Goal: Communication & Community: Ask a question

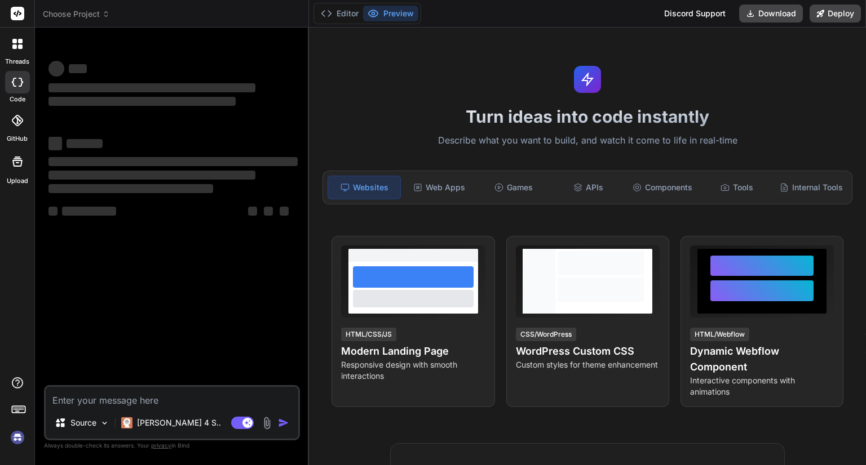
click at [23, 437] on img at bounding box center [17, 437] width 19 height 19
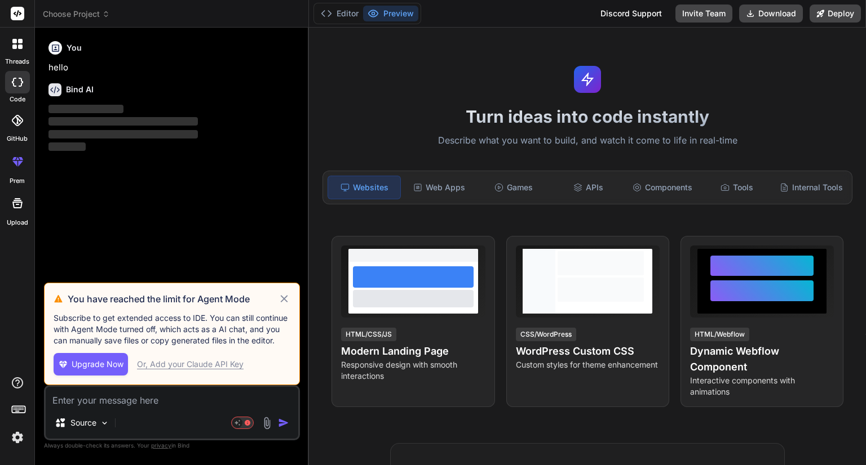
click at [12, 440] on img at bounding box center [17, 437] width 19 height 19
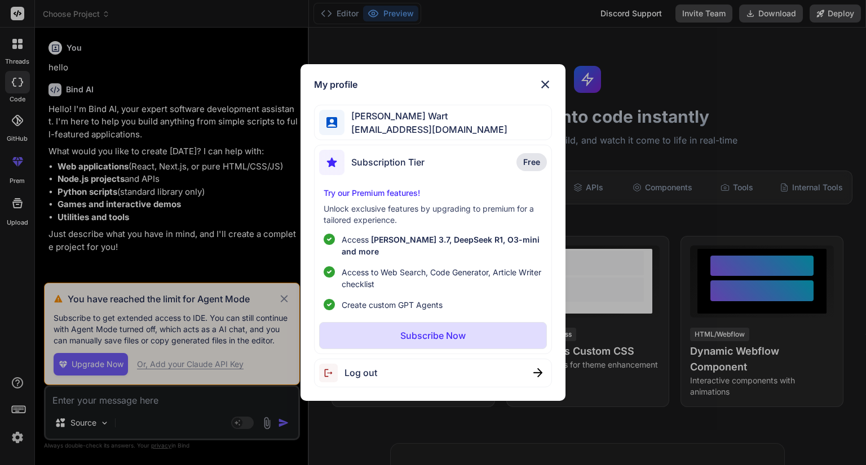
type textarea "x"
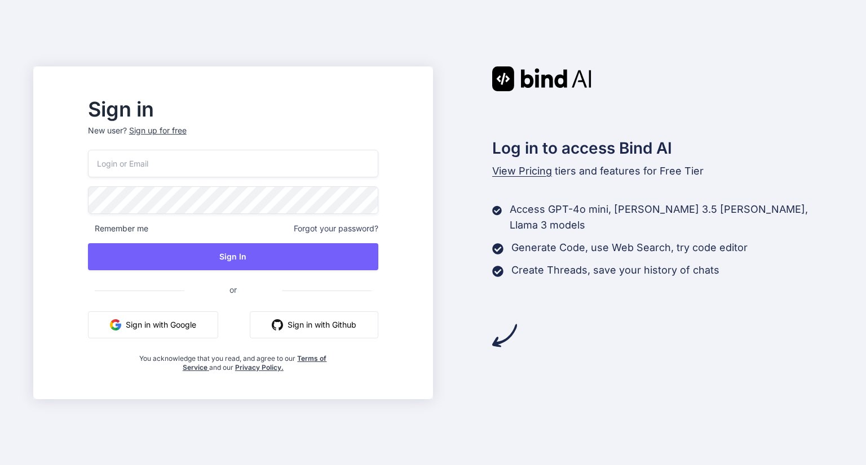
click at [176, 330] on button "Sign in with Google" at bounding box center [153, 325] width 130 height 27
